Goal: Information Seeking & Learning: Learn about a topic

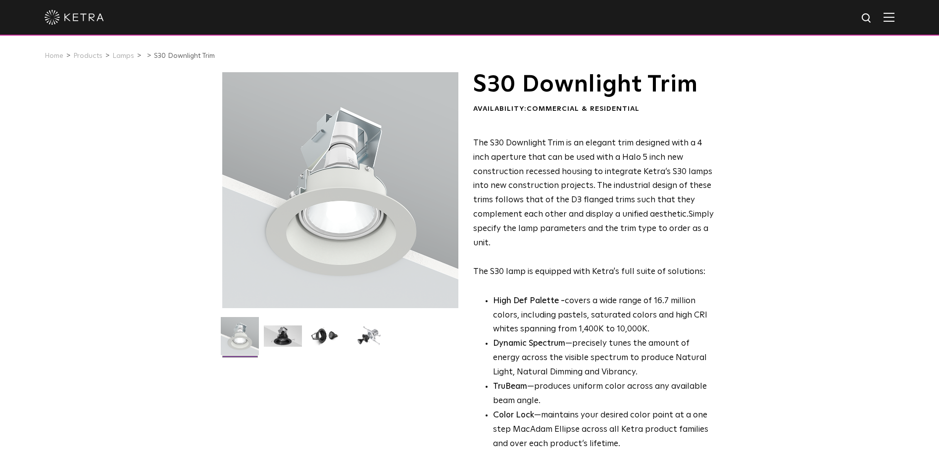
scroll to position [297, 0]
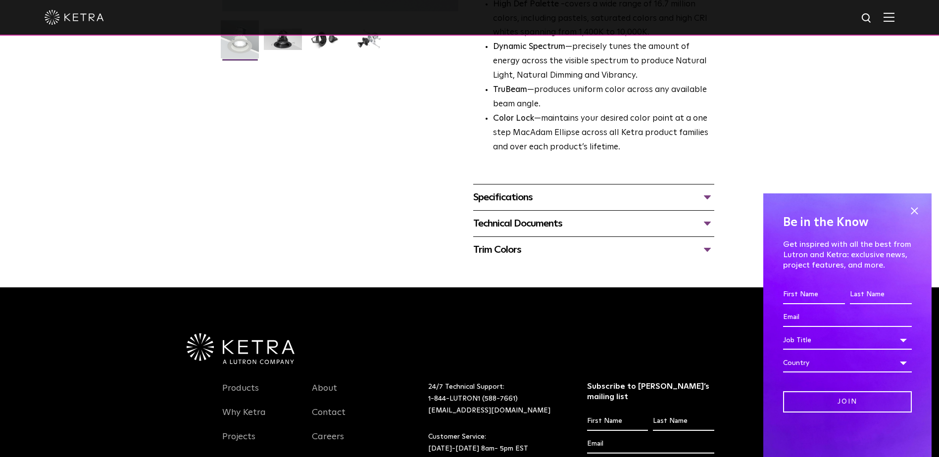
click at [672, 193] on div "Specifications" at bounding box center [593, 198] width 241 height 16
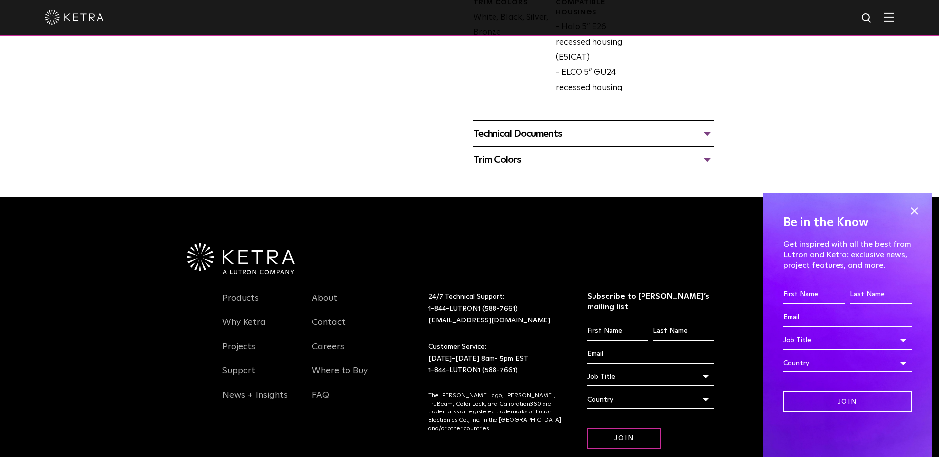
scroll to position [594, 0]
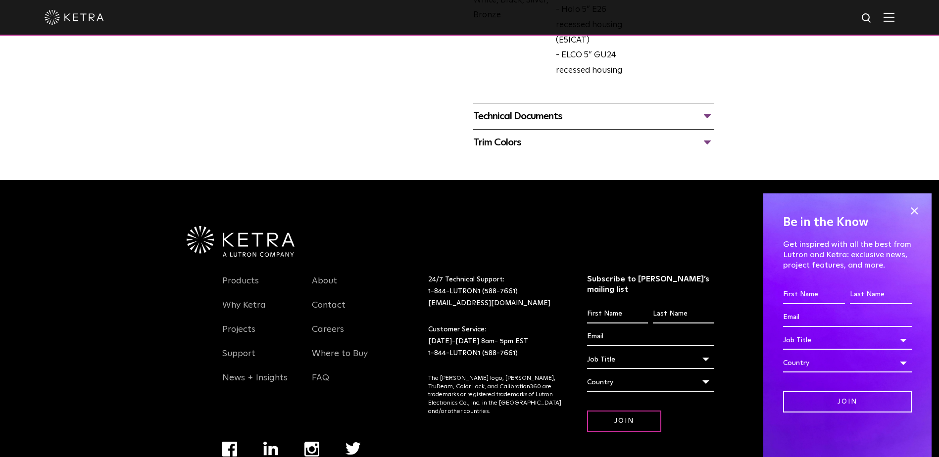
click at [636, 118] on div "Technical Documents" at bounding box center [593, 116] width 241 height 16
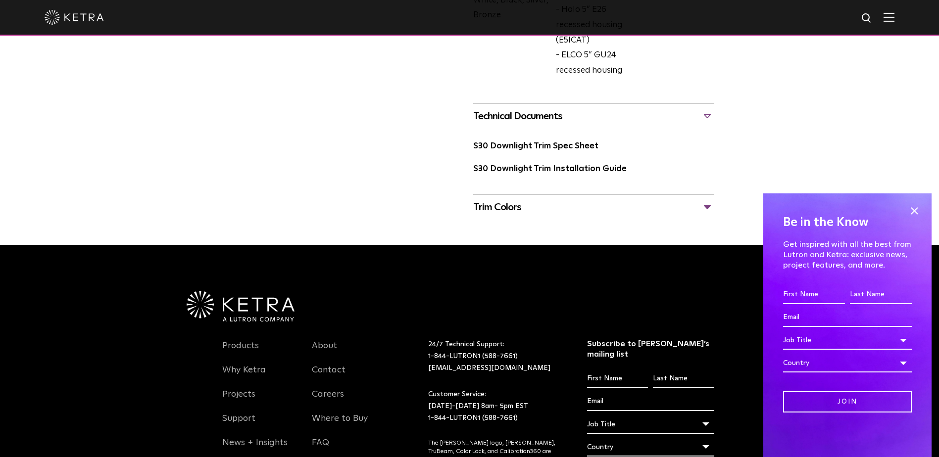
click at [584, 219] on div "Trim Colors Black White/ Paintable White Bronze Silver" at bounding box center [593, 207] width 241 height 26
click at [583, 215] on div "Trim Colors" at bounding box center [593, 208] width 241 height 16
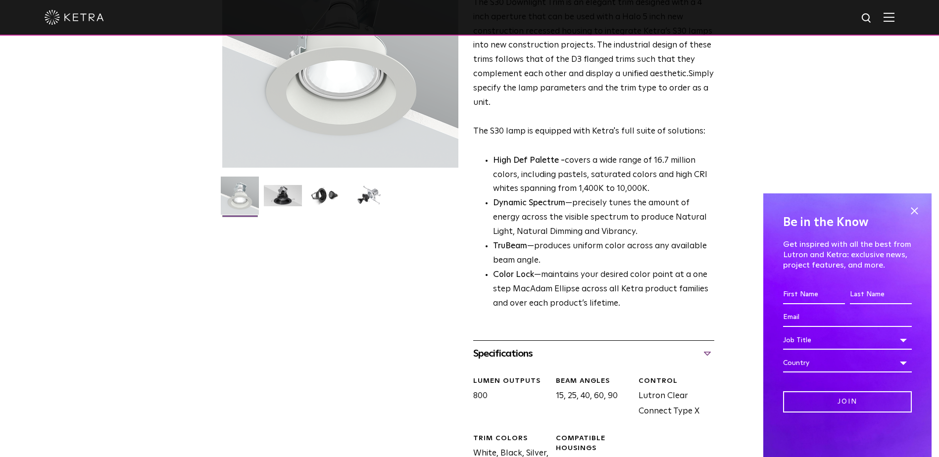
scroll to position [0, 0]
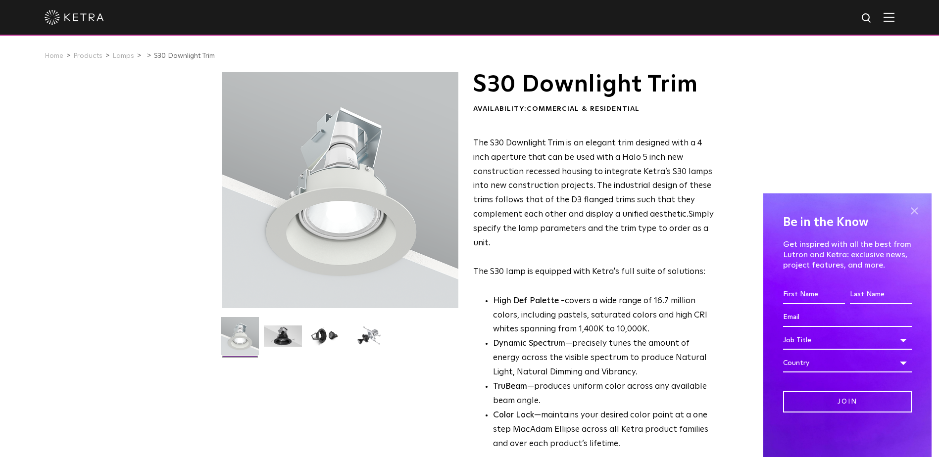
click at [910, 207] on span at bounding box center [914, 210] width 15 height 15
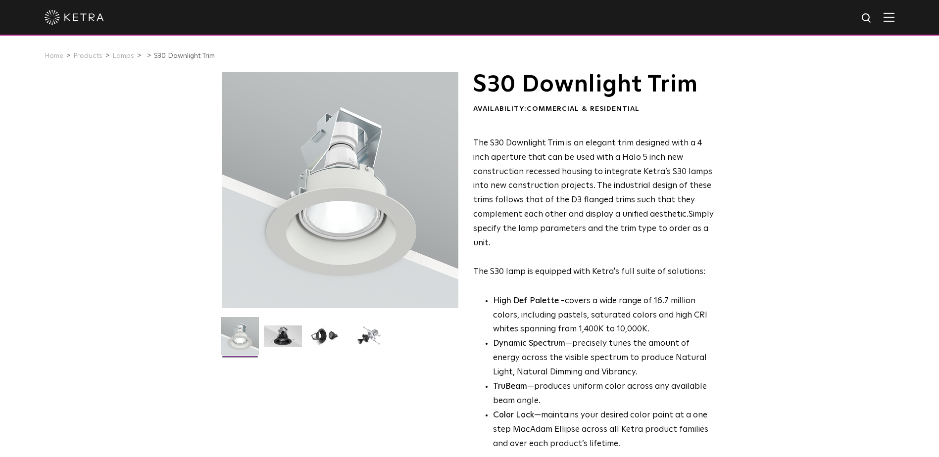
click at [102, 21] on img at bounding box center [74, 17] width 59 height 15
